Goal: Navigation & Orientation: Find specific page/section

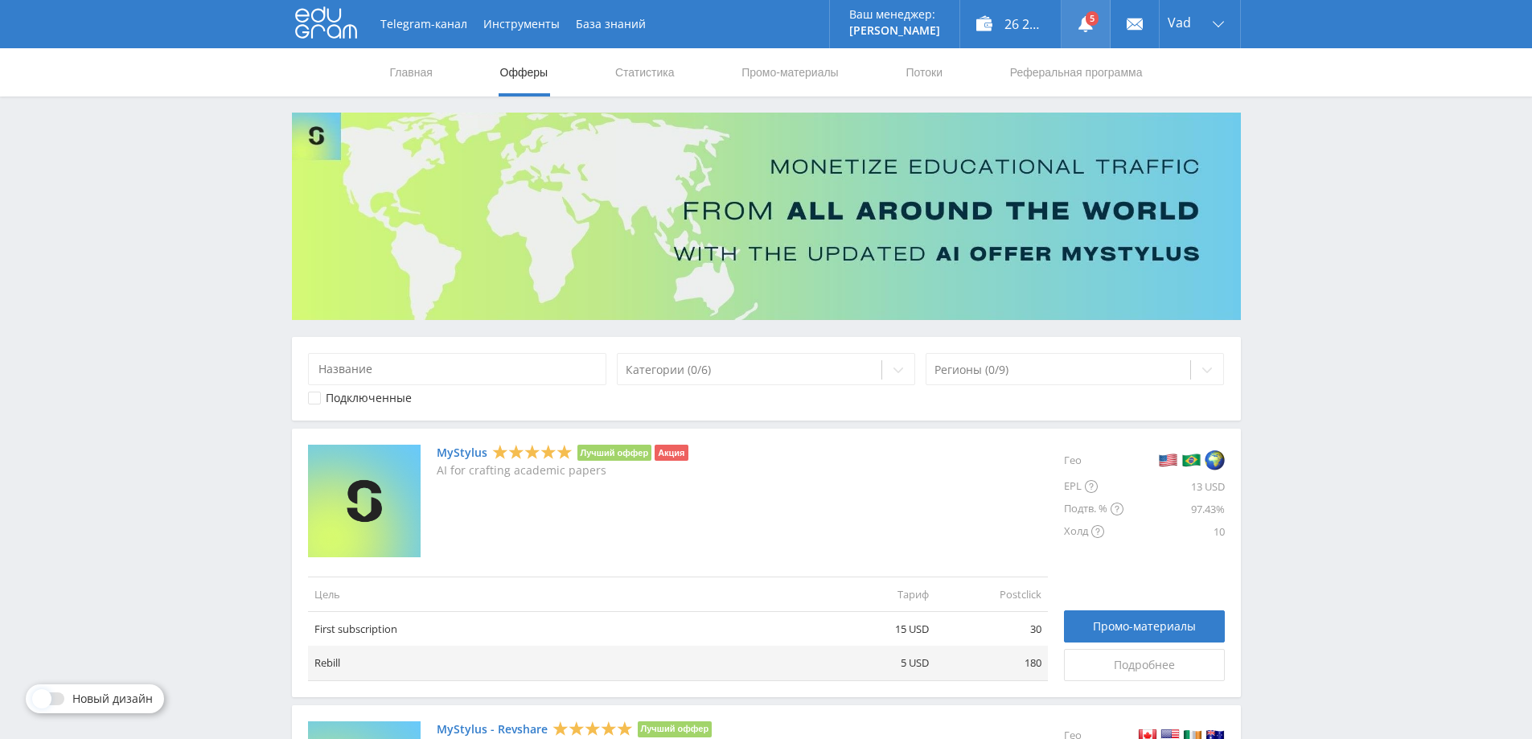
click at [1100, 7] on link at bounding box center [1086, 24] width 48 height 48
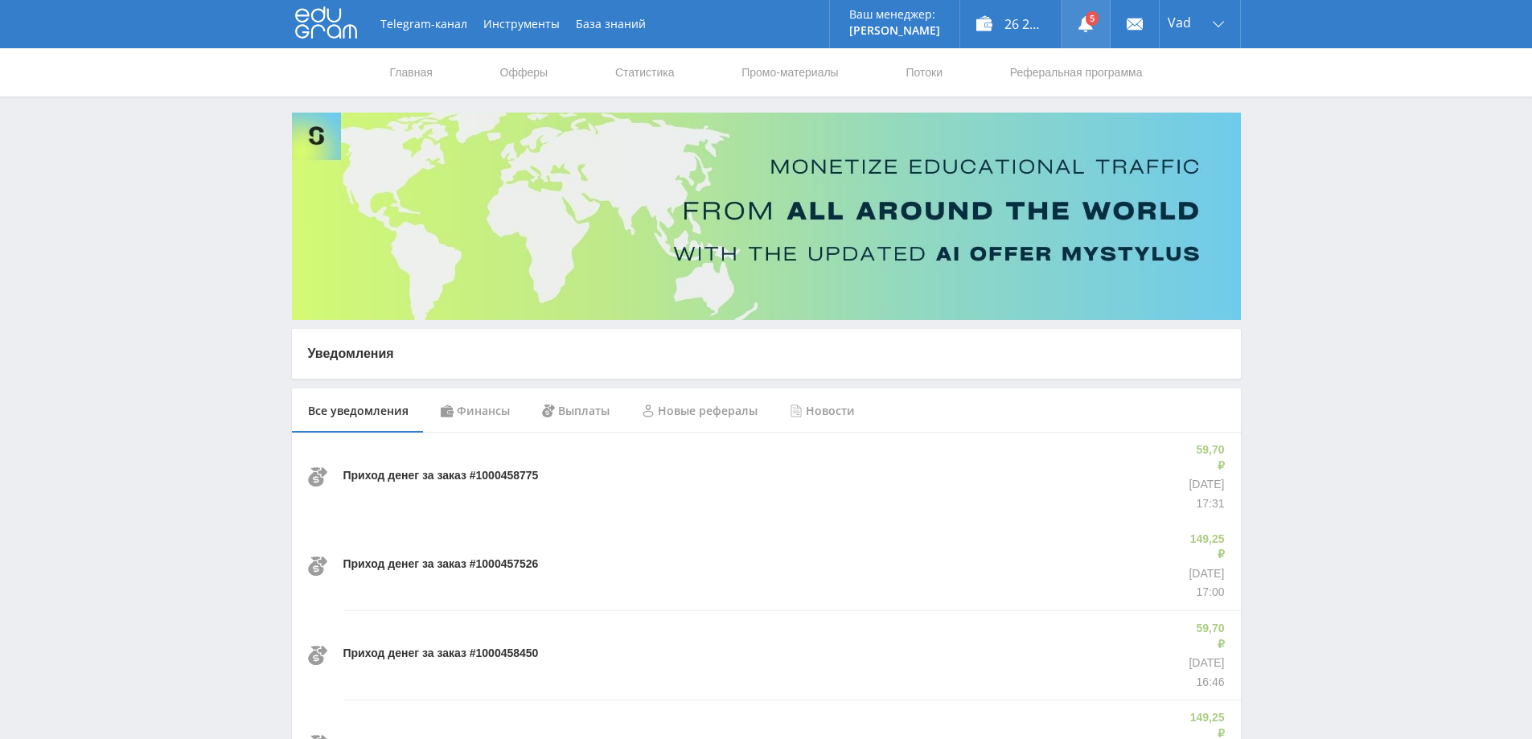
click at [1090, 19] on link at bounding box center [1086, 24] width 48 height 48
